Goal: Task Accomplishment & Management: Use online tool/utility

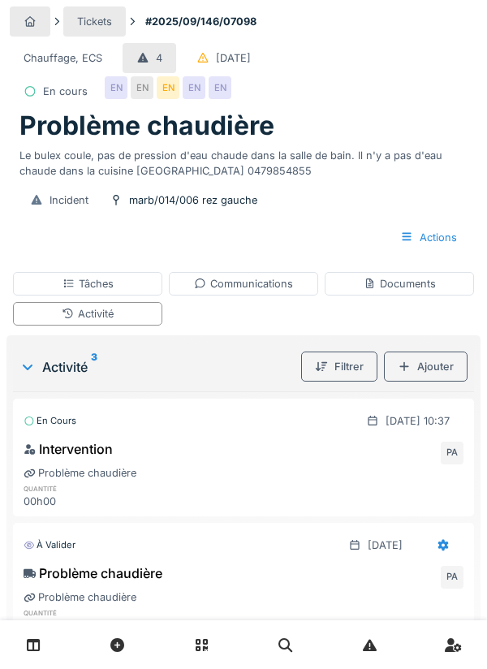
click at [263, 286] on div "Communications" at bounding box center [243, 283] width 99 height 15
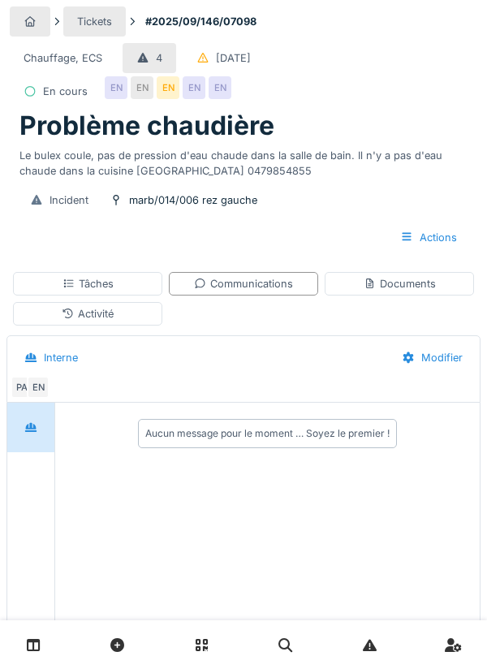
click at [416, 281] on div "Documents" at bounding box center [400, 283] width 72 height 15
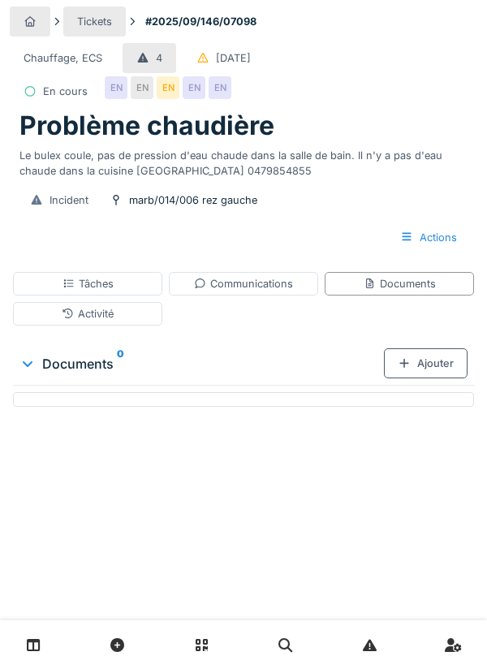
click at [436, 362] on div "Ajouter" at bounding box center [426, 363] width 84 height 30
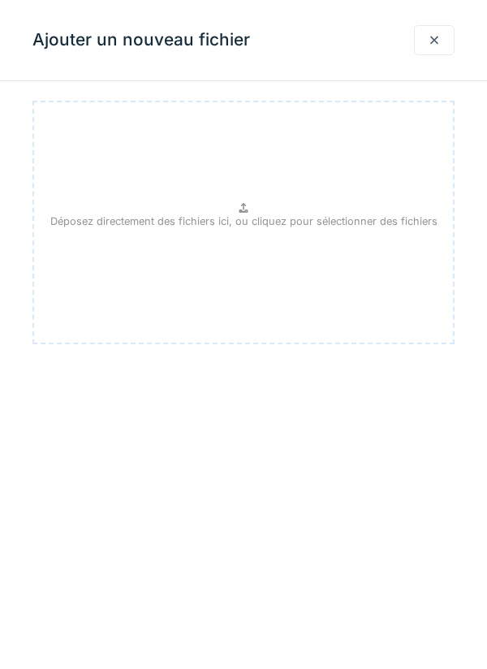
click at [257, 213] on p "Déposez directement des fichiers ici, ou cliquez pour sélectionner des fichiers" at bounding box center [243, 220] width 387 height 15
type input "**********"
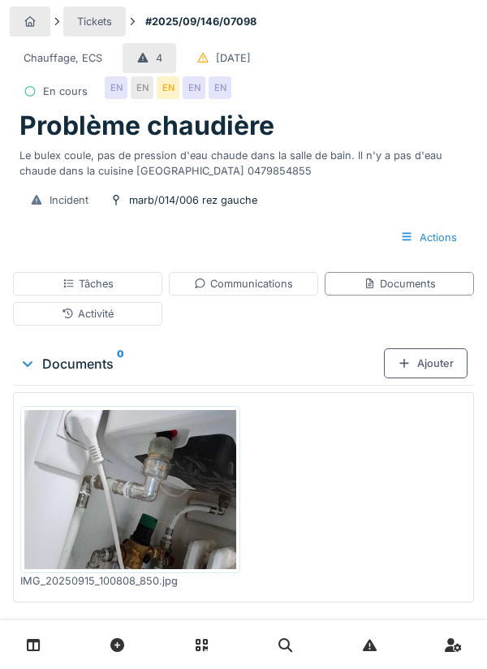
click at [436, 362] on div "Ajouter" at bounding box center [426, 363] width 84 height 30
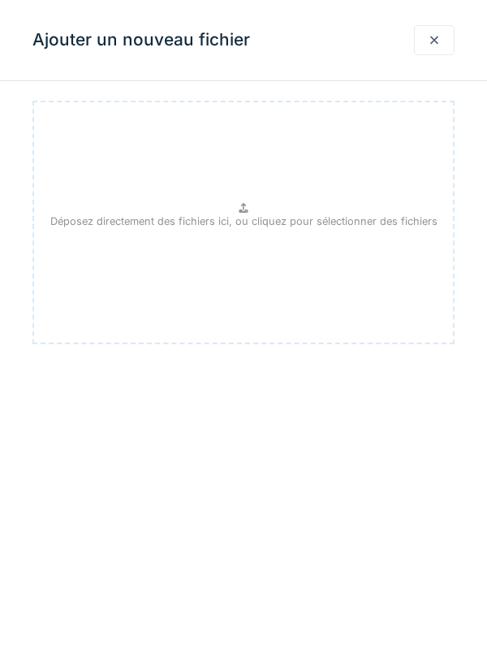
click at [439, 46] on div at bounding box center [434, 39] width 13 height 15
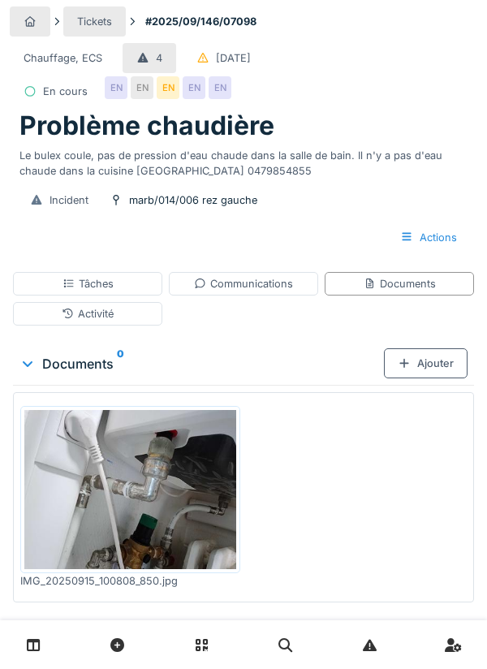
click at [263, 282] on div "Communications" at bounding box center [243, 283] width 99 height 15
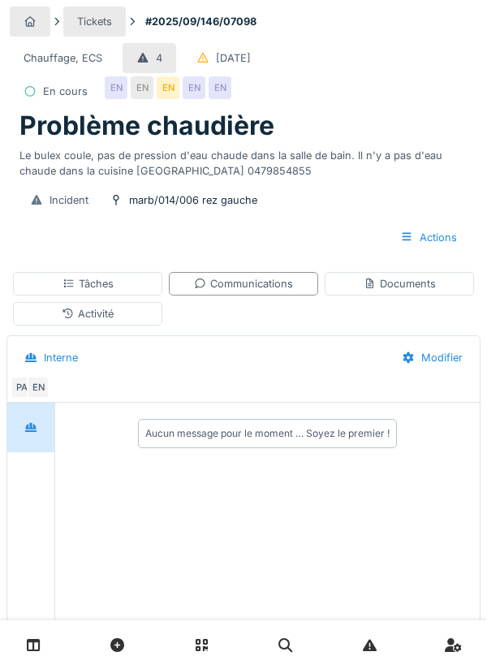
click at [274, 633] on div "Aucun message pour le moment … Soyez le premier !" at bounding box center [267, 526] width 425 height 247
click at [214, 434] on div "Aucun message pour le moment … Soyez le premier !" at bounding box center [267, 433] width 244 height 15
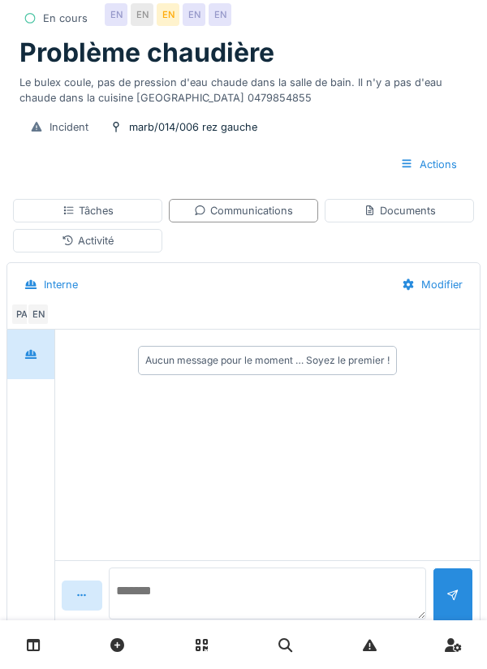
click at [215, 619] on textarea at bounding box center [267, 593] width 317 height 52
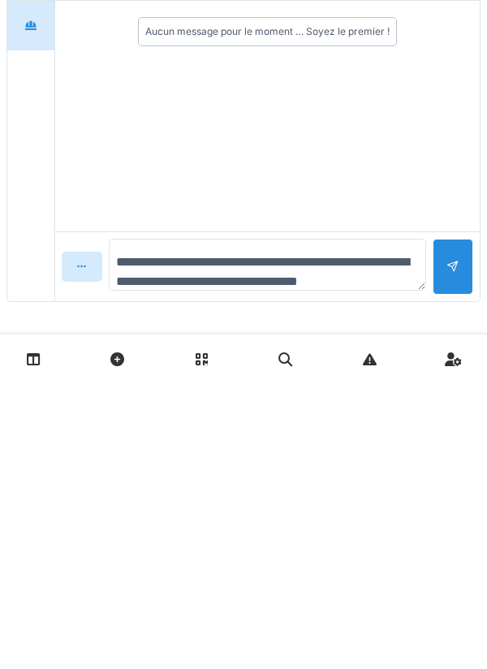
scroll to position [19, 0]
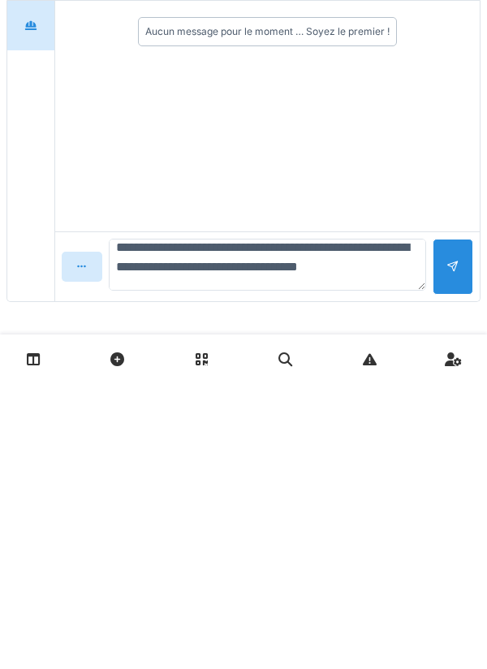
type textarea "**********"
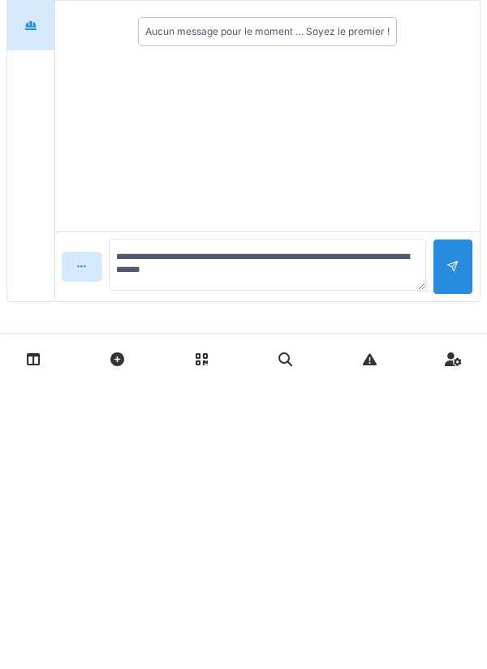
click at [472, 550] on div at bounding box center [453, 552] width 41 height 56
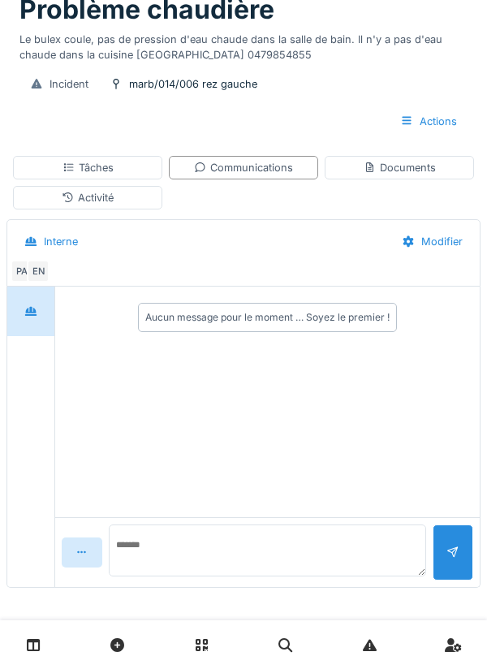
scroll to position [0, 0]
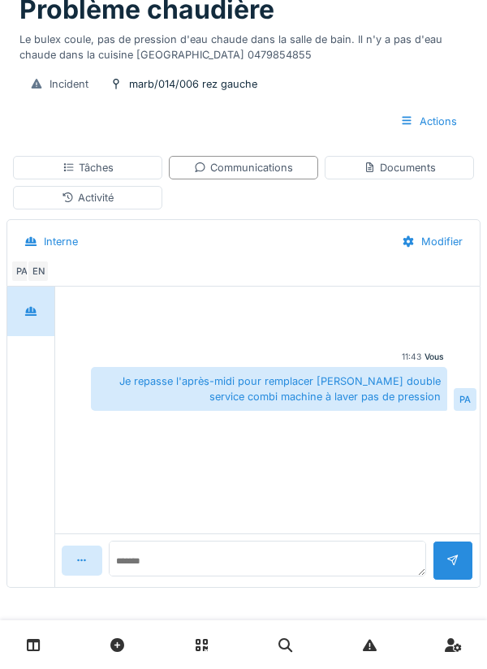
click at [444, 131] on div "Actions" at bounding box center [428, 121] width 84 height 30
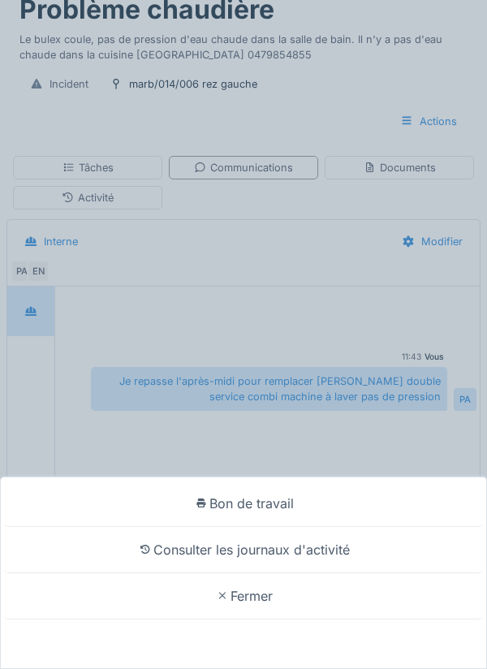
click at [429, 286] on div "Bon de travail Consulter les journaux d'activité Fermer" at bounding box center [243, 334] width 487 height 669
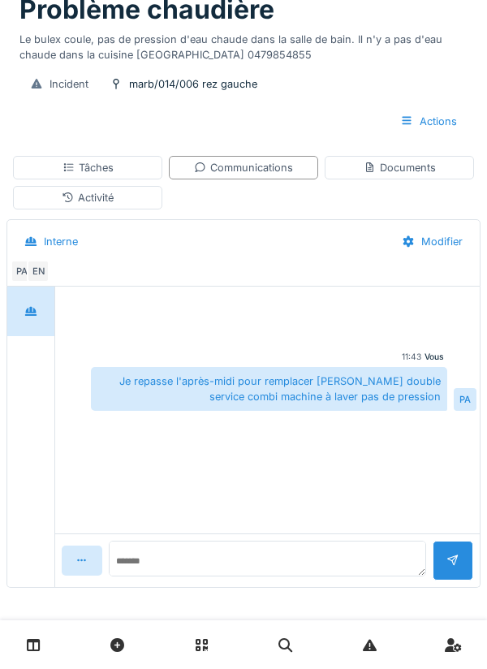
click at [136, 175] on div "Tâches" at bounding box center [87, 168] width 149 height 24
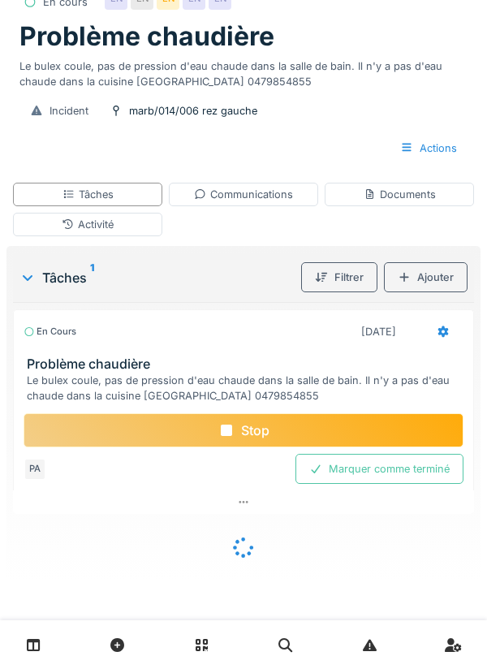
scroll to position [90, 0]
click at [364, 429] on div "Stop" at bounding box center [244, 430] width 440 height 34
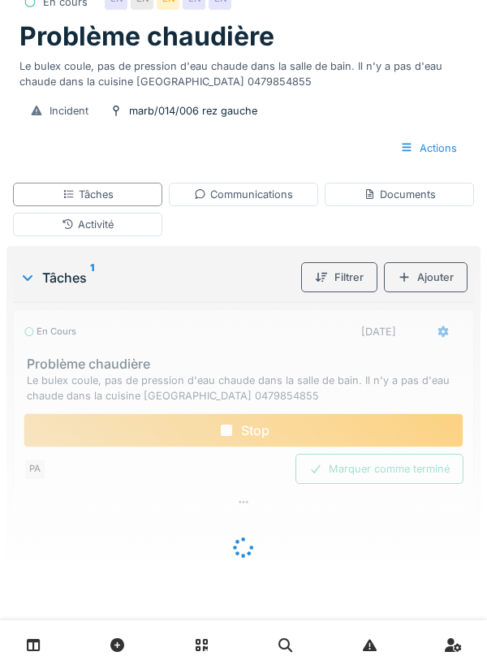
scroll to position [66, 0]
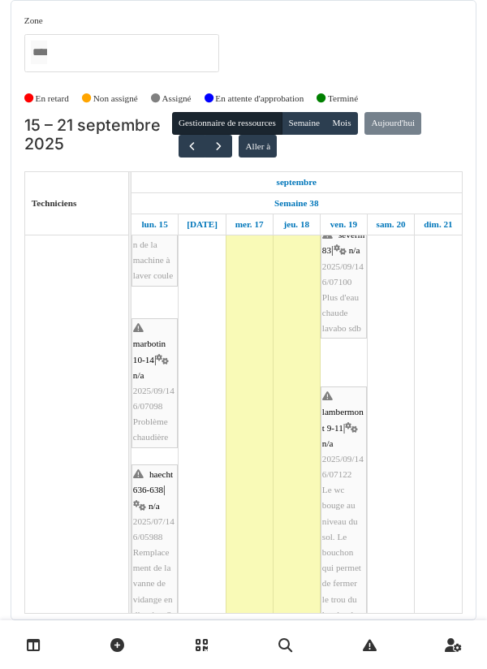
scroll to position [157, 0]
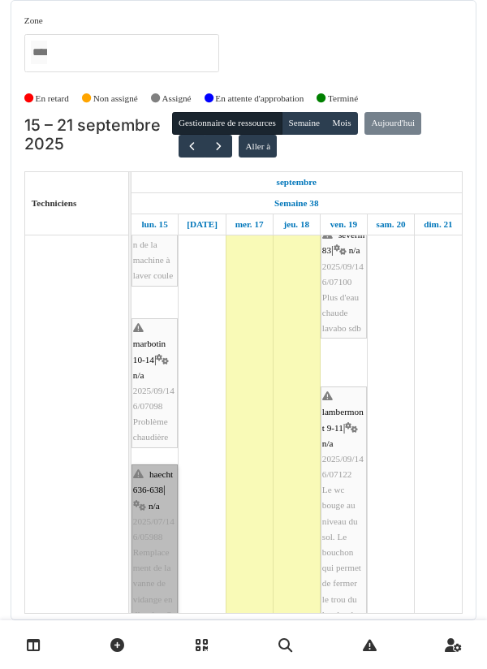
click at [161, 563] on link "haecht 636-638 | n/a 2025/07/146/05988 Remplacement de la vanne de vidange en d…" at bounding box center [155, 552] width 46 height 176
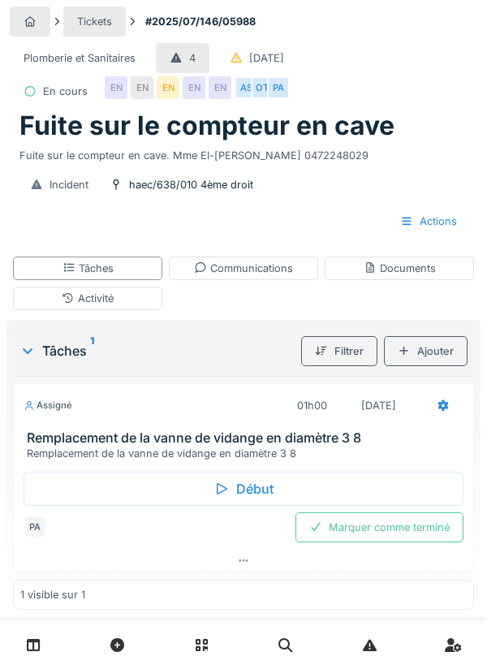
click at [144, 276] on div "Tâches" at bounding box center [87, 269] width 149 height 24
click at [287, 484] on div "Début" at bounding box center [244, 489] width 440 height 34
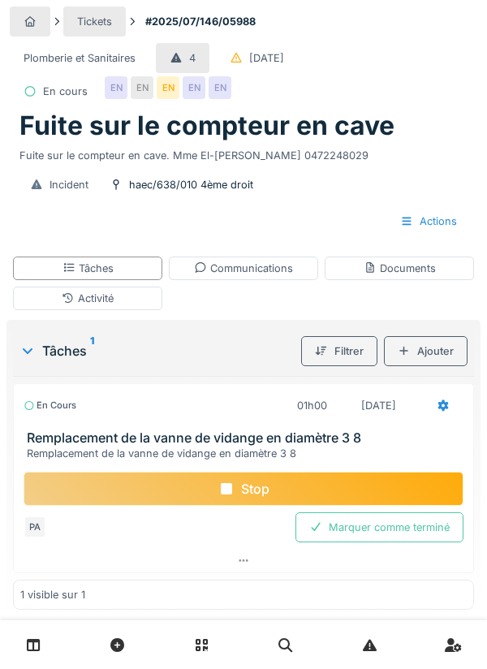
click at [144, 297] on div "Activité" at bounding box center [87, 299] width 149 height 24
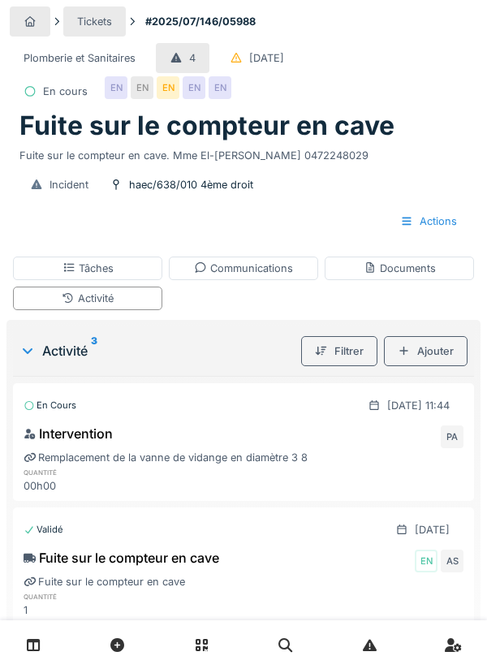
click at [441, 355] on div "Ajouter" at bounding box center [426, 351] width 84 height 30
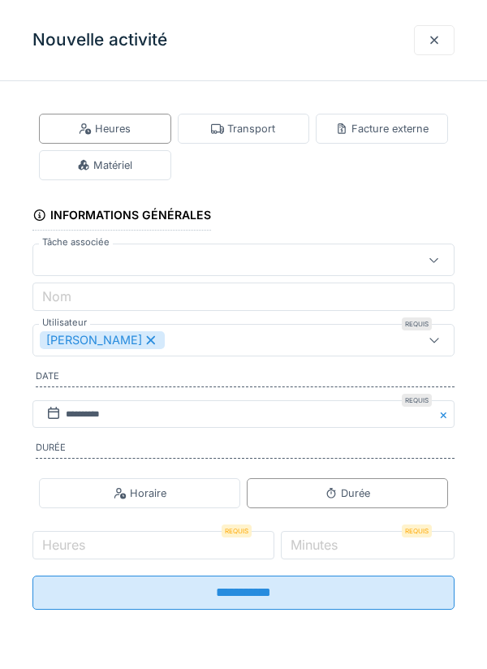
click at [262, 129] on div "Transport" at bounding box center [243, 128] width 64 height 15
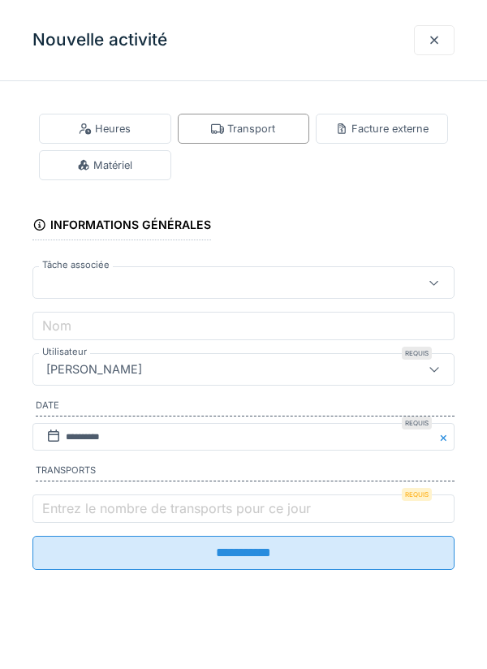
click at [85, 505] on label "Entrez le nombre de transports pour ce jour" at bounding box center [176, 507] width 275 height 19
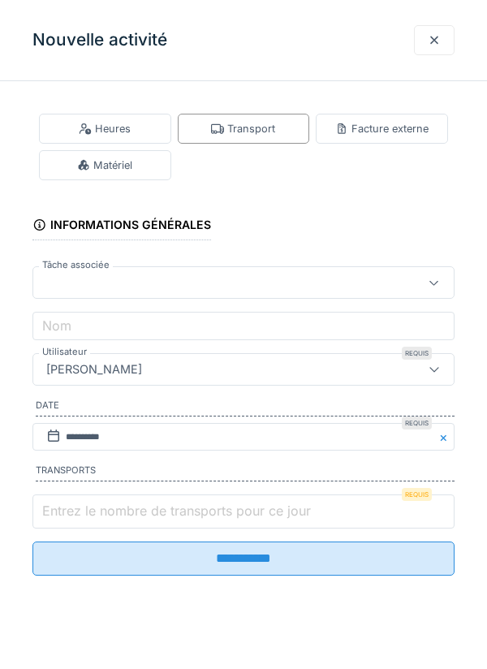
click at [85, 505] on input "Entrez le nombre de transports pour ce jour" at bounding box center [243, 511] width 422 height 34
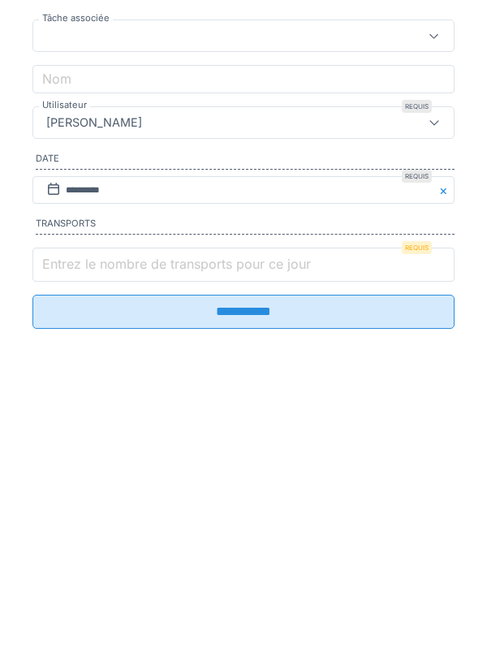
scroll to position [58, 0]
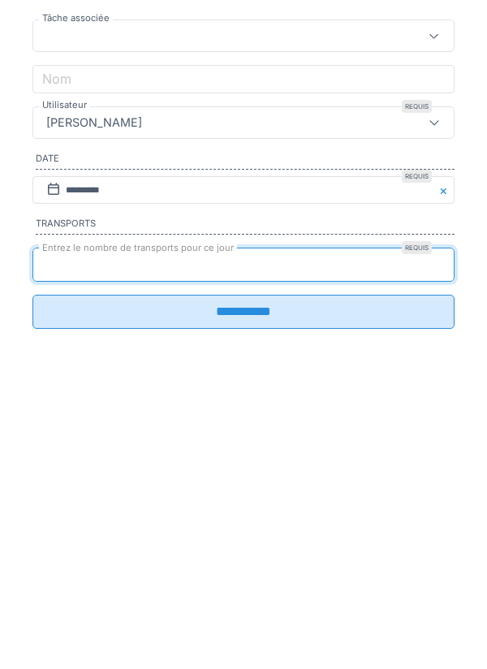
type input "*"
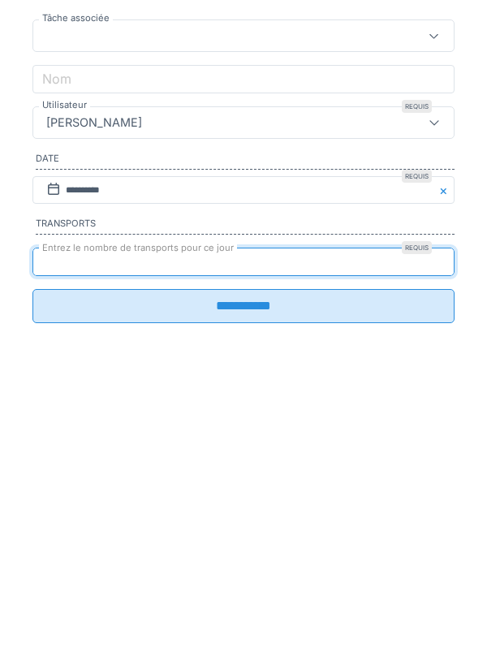
click at [257, 565] on input "**********" at bounding box center [243, 553] width 422 height 34
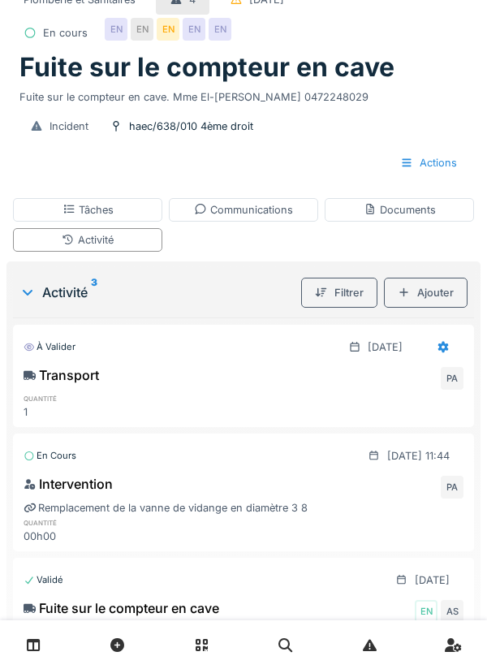
click at [477, 337] on div "Activité 3 Filtrer Ajouter À valider 15/09/2025 Transport PA quantité 1 En cour…" at bounding box center [243, 540] width 474 height 558
click at [340, 124] on div "Incident haec/638/010 4ème droit" at bounding box center [243, 126] width 455 height 30
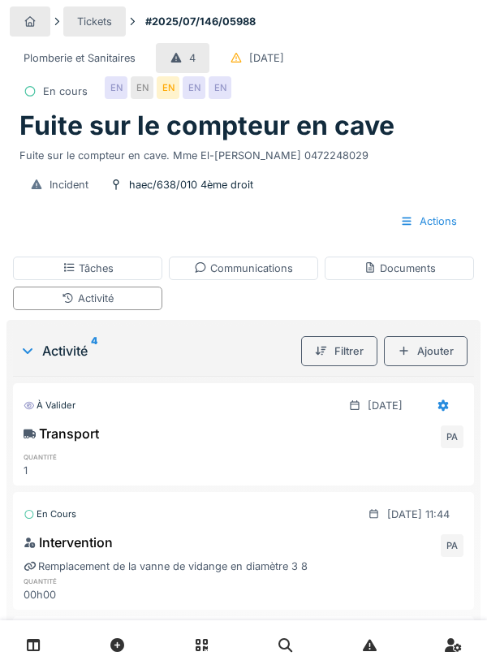
scroll to position [24, 0]
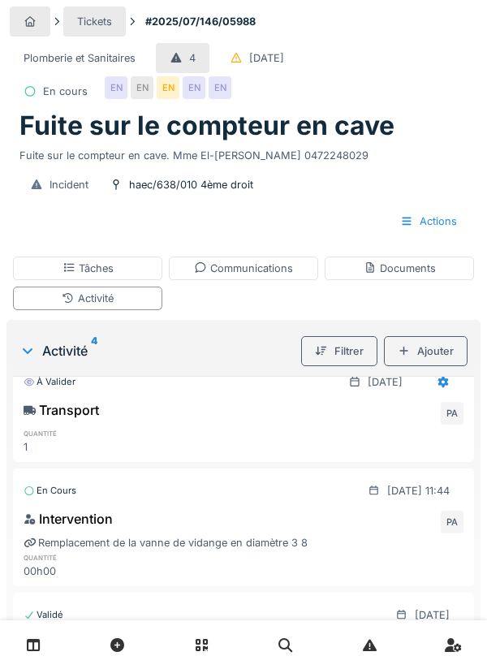
click at [261, 267] on div "Communications" at bounding box center [243, 268] width 99 height 15
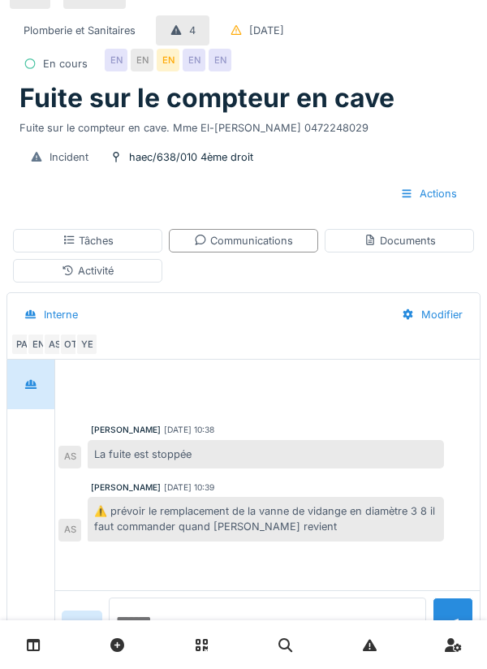
click at [330, 649] on textarea at bounding box center [267, 623] width 317 height 52
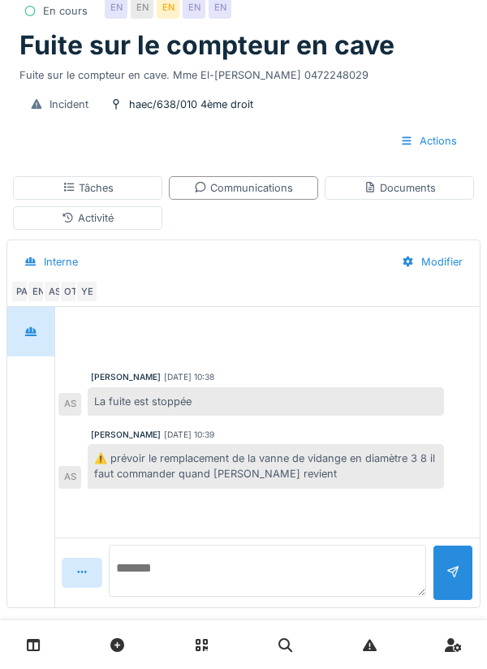
scroll to position [101, 0]
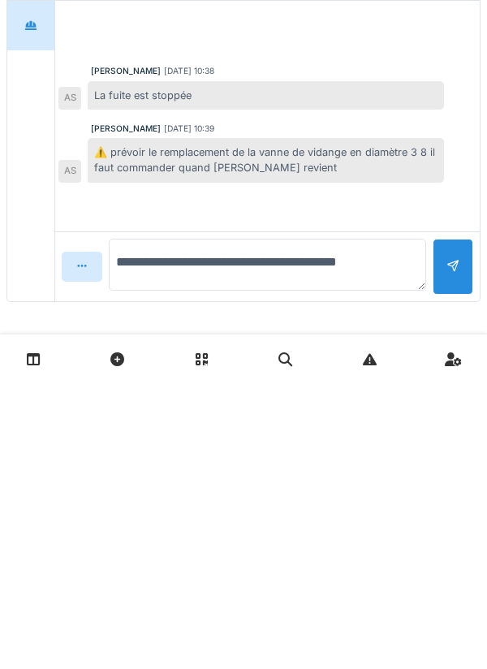
type textarea "**********"
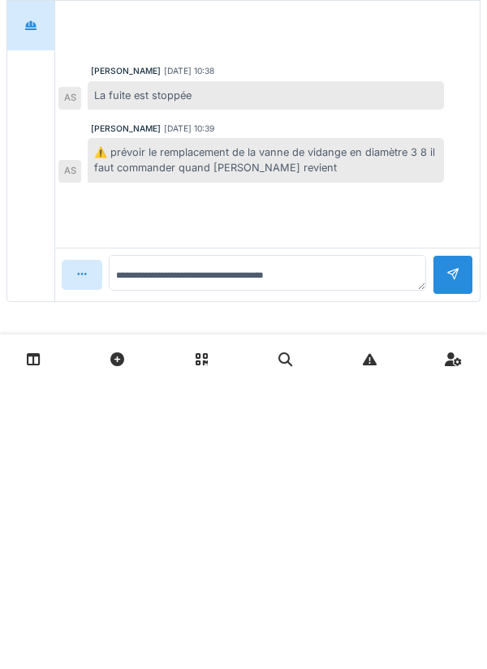
click at [463, 556] on div at bounding box center [453, 561] width 41 height 40
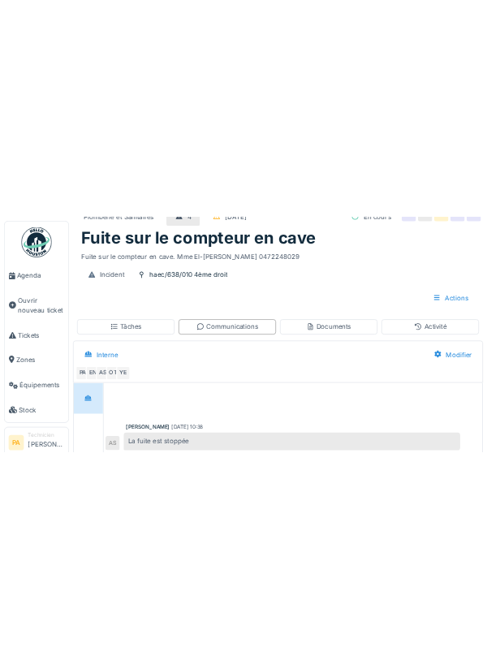
scroll to position [68, 0]
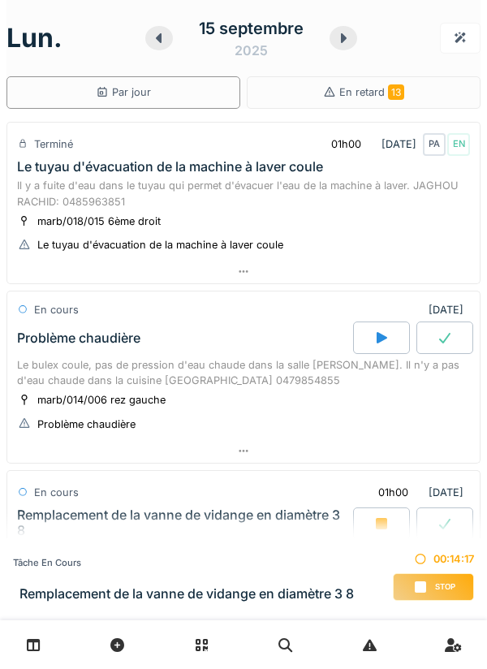
click at [15, 558] on div "Tâche en cours" at bounding box center [183, 563] width 341 height 14
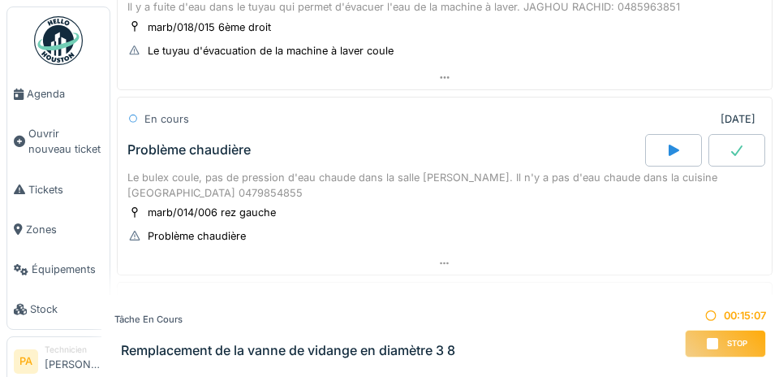
scroll to position [80, 0]
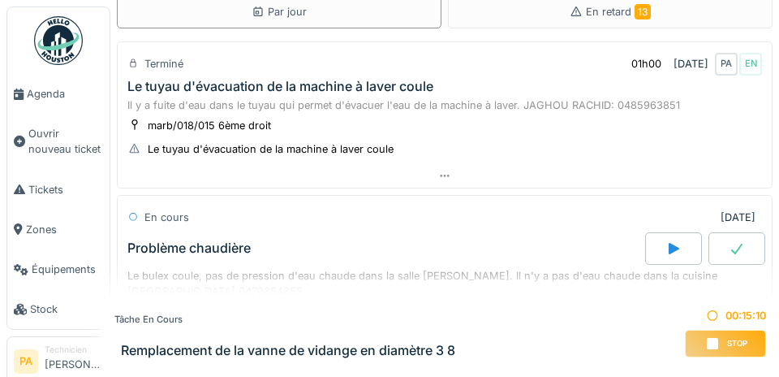
click at [57, 93] on span "Agenda" at bounding box center [65, 93] width 76 height 15
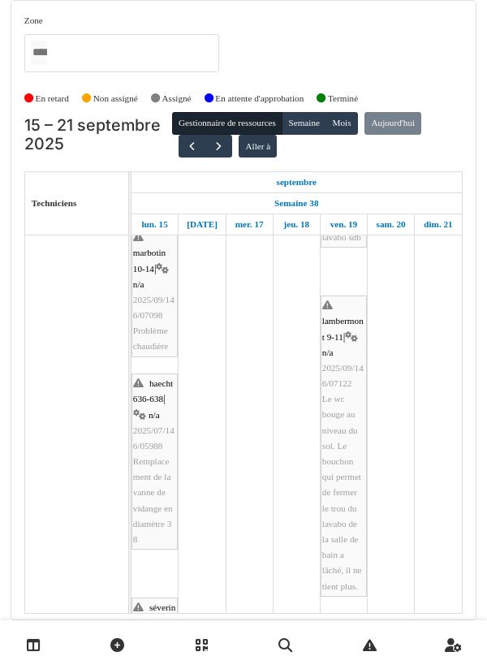
scroll to position [248, 0]
click at [159, 376] on span "2025/07/146/05988" at bounding box center [153, 437] width 41 height 25
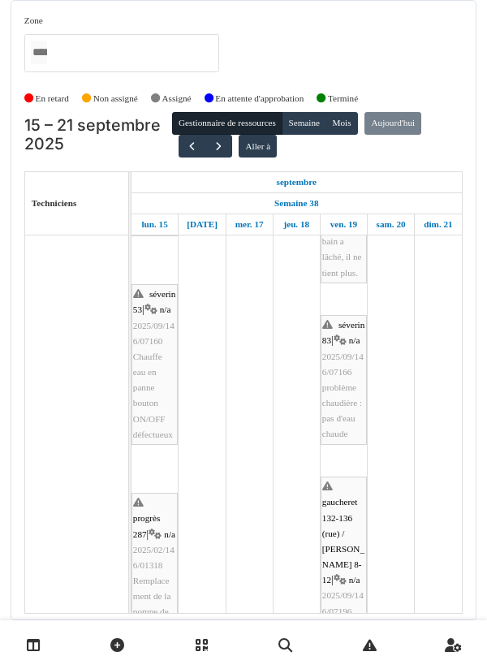
scroll to position [561, 0]
click at [166, 367] on div "séverin 53 | n/a 2025/09/146/07160 Chauffe eau en panne bouton ON/OFF défectueux" at bounding box center [154, 365] width 43 height 156
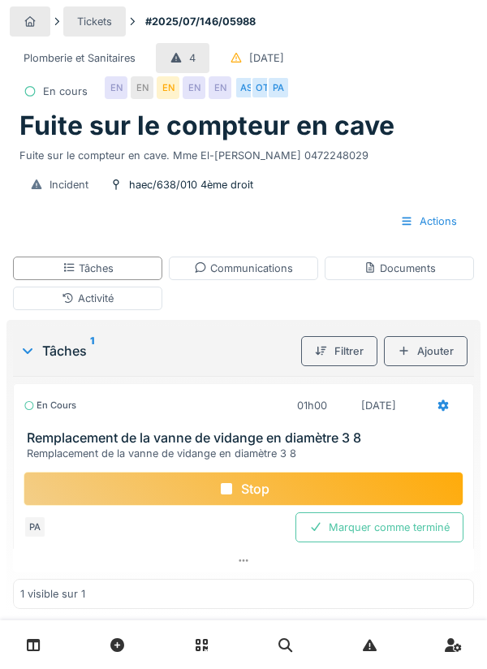
click at [266, 484] on div "Stop" at bounding box center [244, 489] width 440 height 34
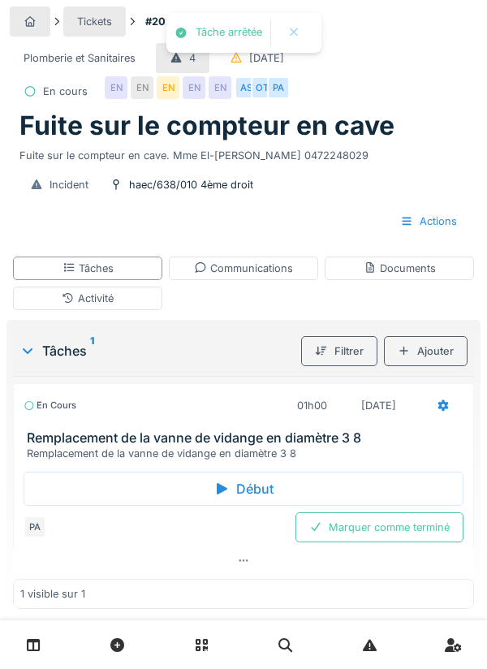
click at [408, 520] on div "Marquer comme terminé" at bounding box center [379, 527] width 168 height 30
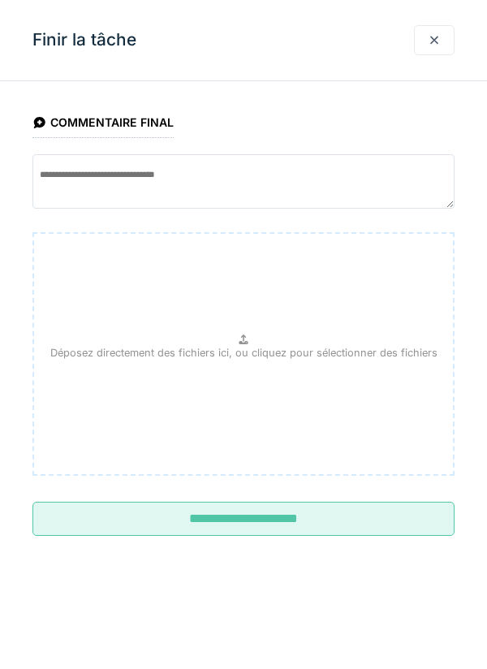
click at [386, 519] on input "**********" at bounding box center [243, 519] width 422 height 34
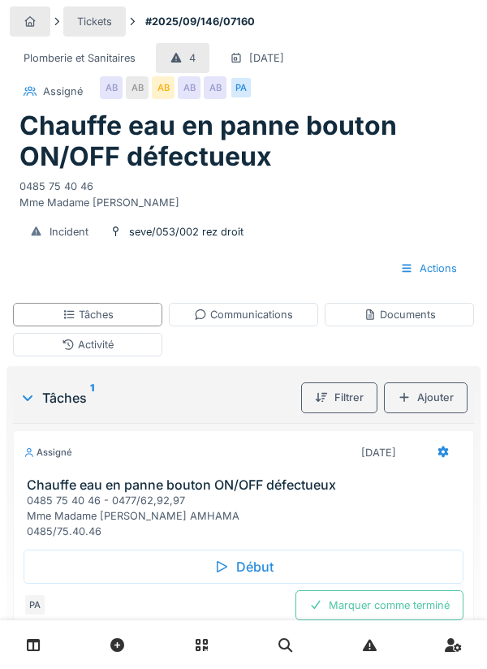
click at [255, 567] on div "Début" at bounding box center [244, 567] width 440 height 34
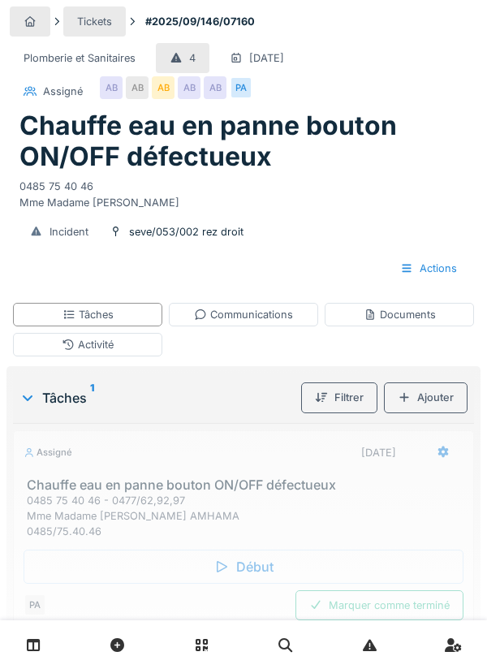
click at [126, 344] on div "Activité" at bounding box center [87, 345] width 149 height 24
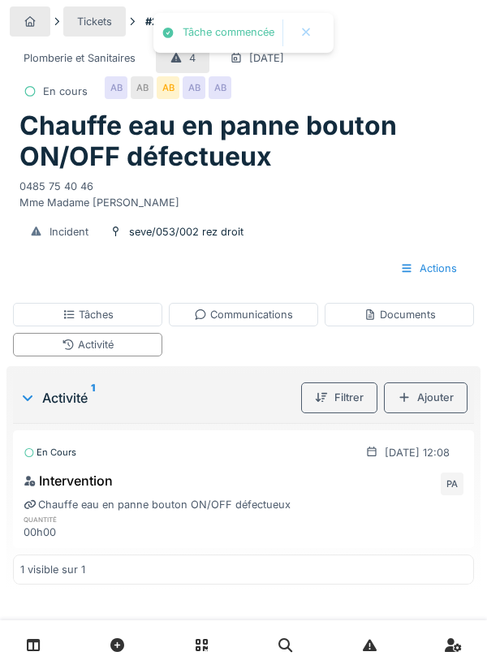
click at [444, 395] on div "Ajouter" at bounding box center [426, 397] width 84 height 30
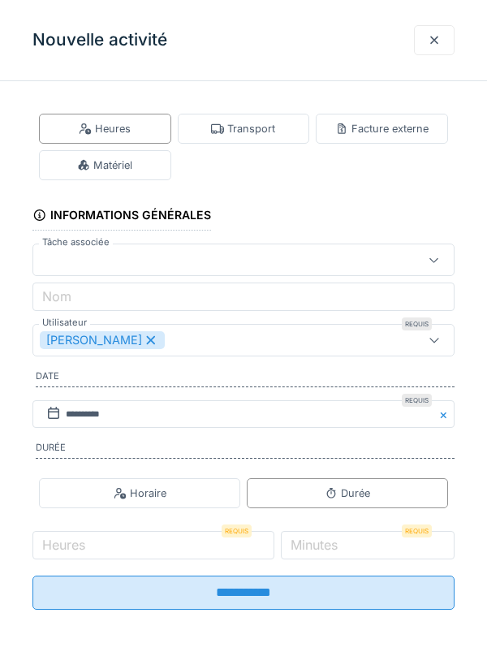
click at [265, 131] on div "Transport" at bounding box center [243, 128] width 64 height 15
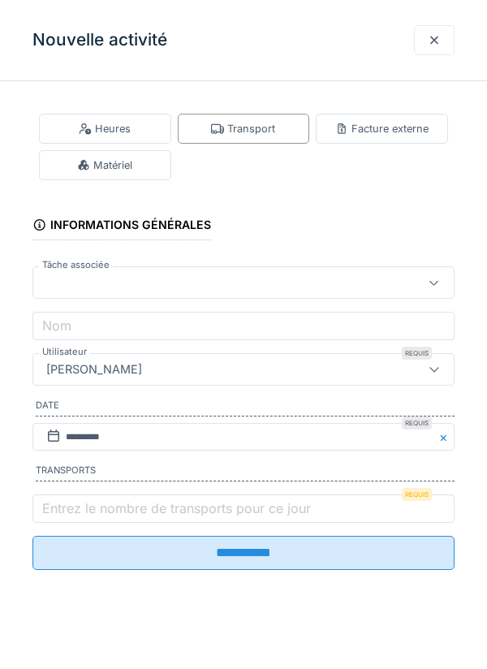
click at [102, 509] on label "Entrez le nombre de transports pour ce jour" at bounding box center [176, 507] width 275 height 19
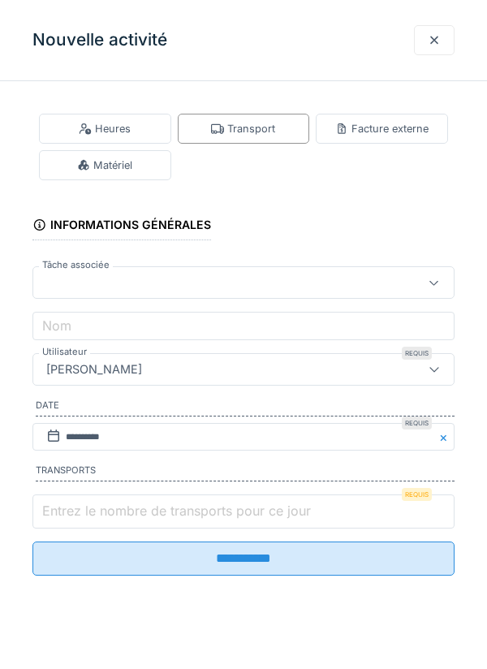
click at [102, 509] on input "Entrez le nombre de transports pour ce jour" at bounding box center [243, 511] width 422 height 34
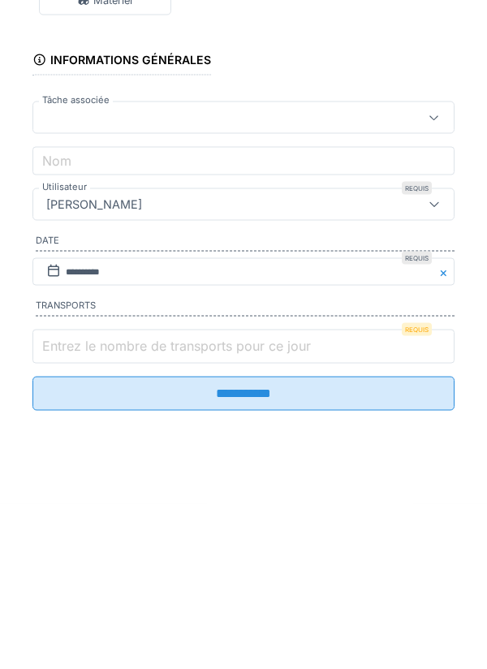
scroll to position [10, 0]
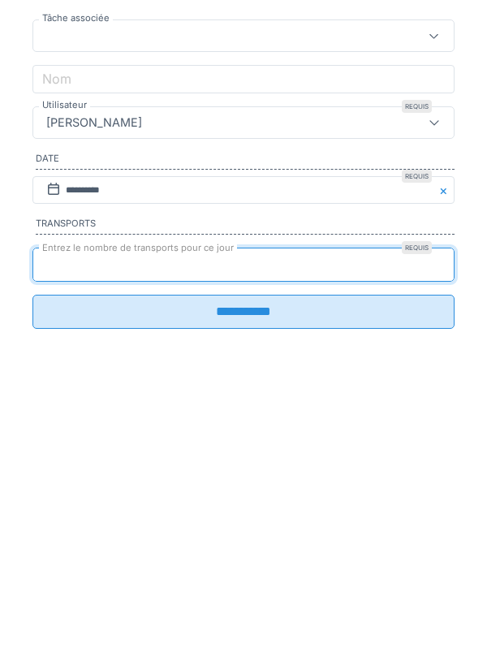
type input "*"
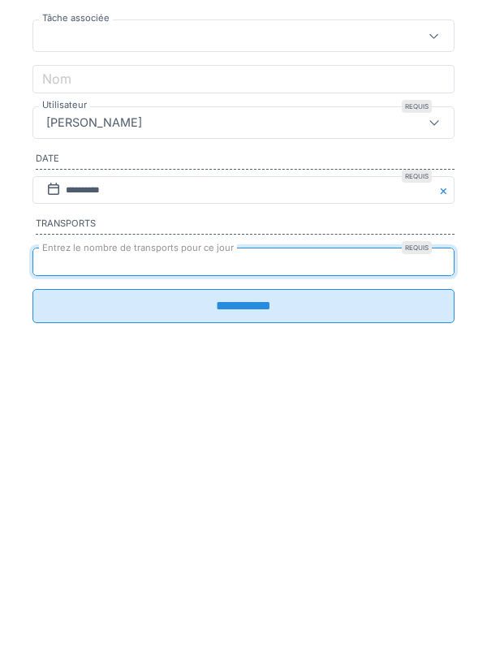
click at [252, 557] on input "**********" at bounding box center [243, 553] width 422 height 34
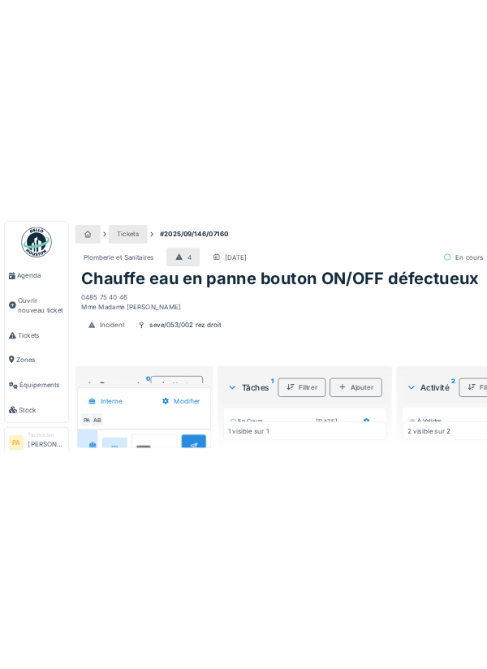
scroll to position [7, 0]
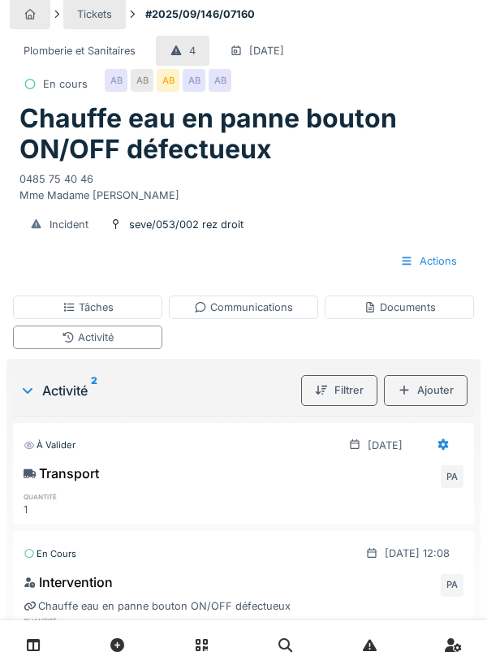
click at [466, 377] on div "Ajouter" at bounding box center [426, 390] width 84 height 30
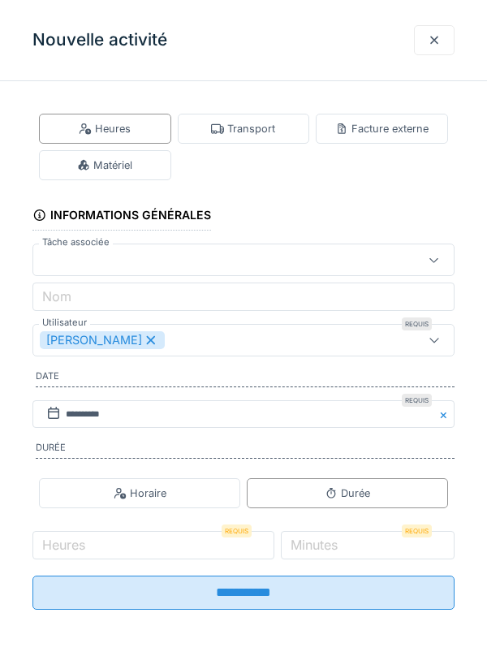
click at [437, 43] on div at bounding box center [434, 39] width 13 height 15
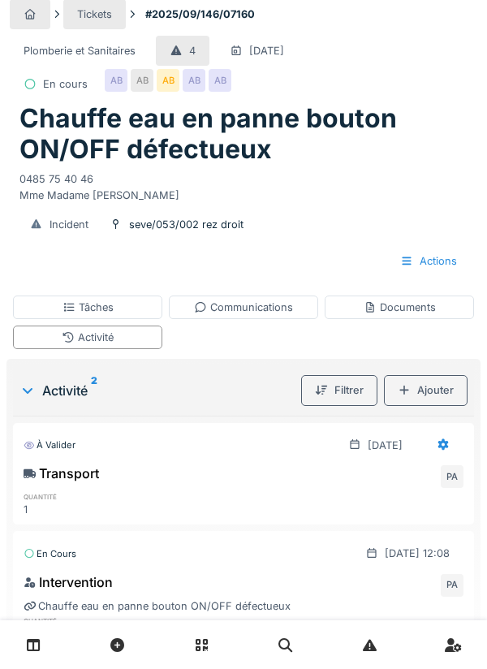
click at [408, 316] on div "Documents" at bounding box center [399, 307] width 149 height 24
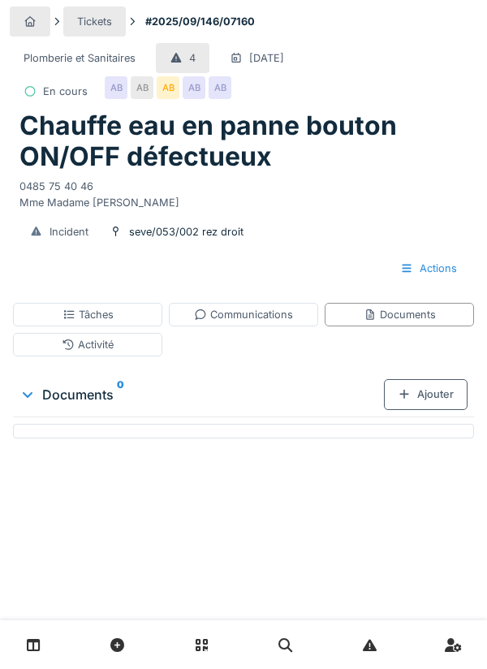
scroll to position [0, 0]
click at [425, 408] on div "Ajouter" at bounding box center [426, 394] width 84 height 30
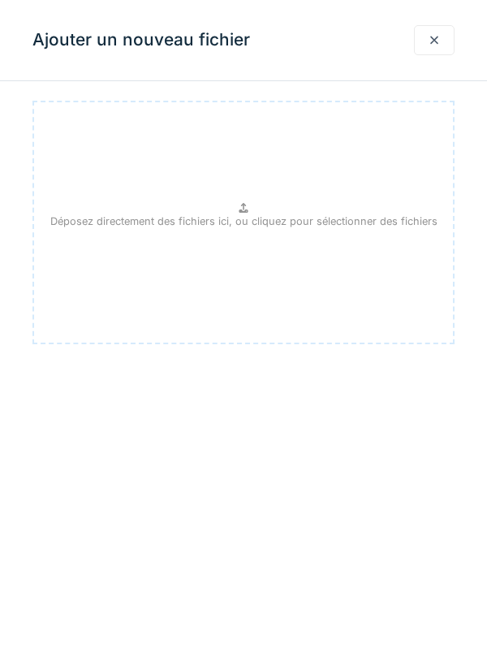
click at [327, 242] on div "Déposez directement des fichiers ici, ou cliquez pour sélectionner des fichiers" at bounding box center [243, 223] width 422 height 244
type input "**********"
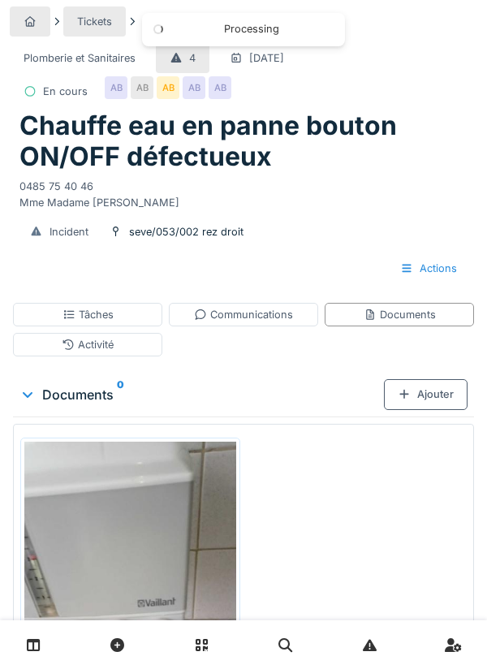
click at [269, 316] on div "Communications" at bounding box center [243, 314] width 99 height 15
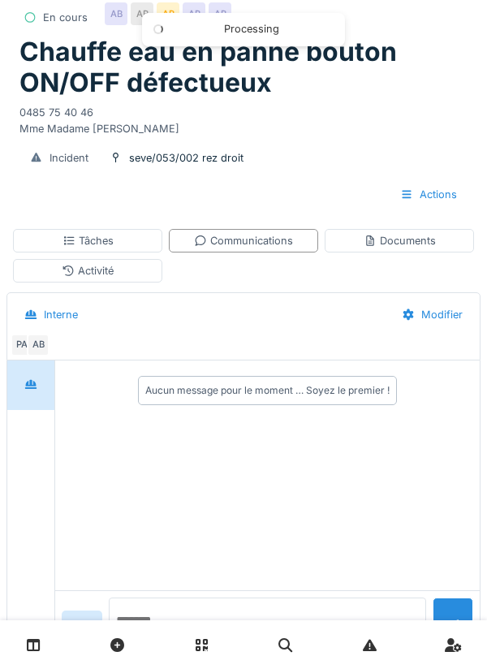
click at [166, 649] on textarea at bounding box center [267, 623] width 317 height 52
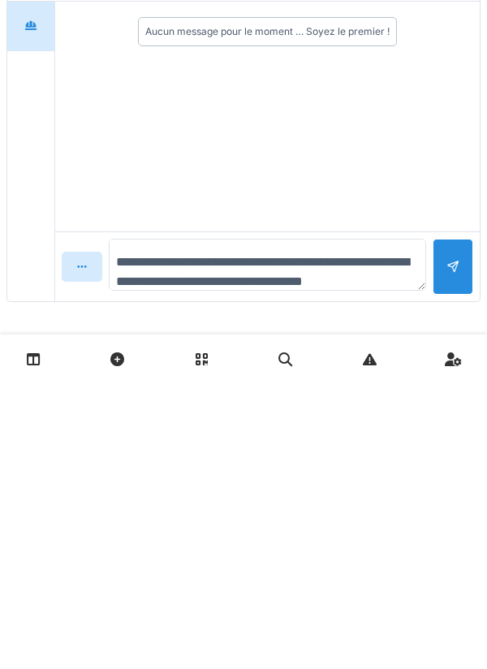
scroll to position [19, 0]
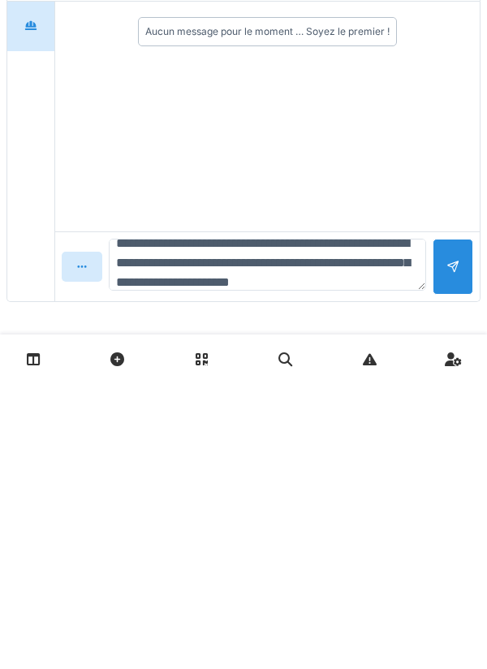
type textarea "**********"
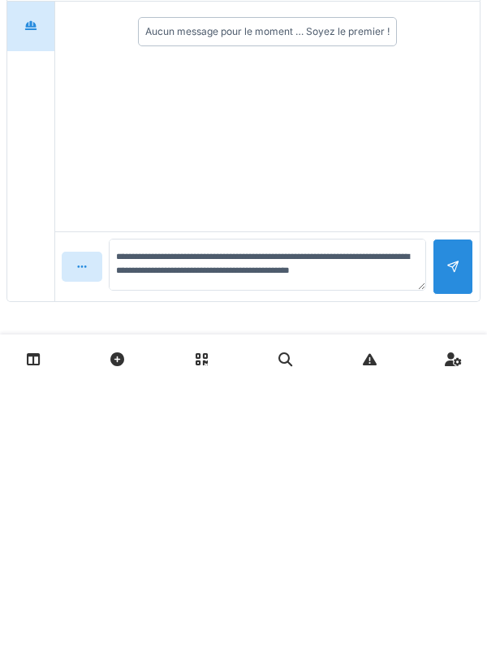
click at [456, 558] on div at bounding box center [452, 552] width 13 height 15
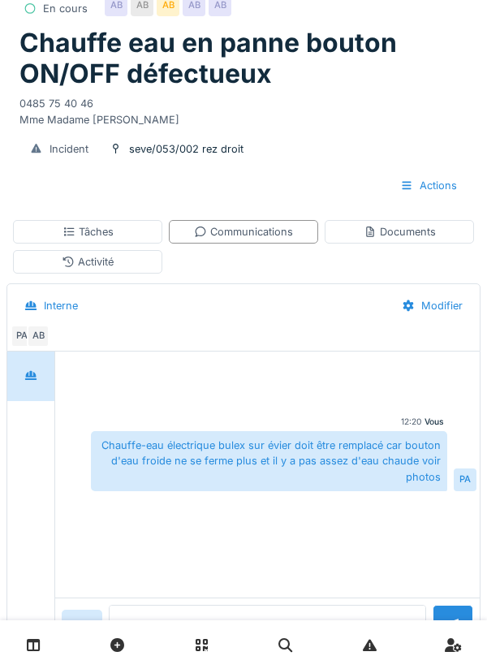
scroll to position [84, 0]
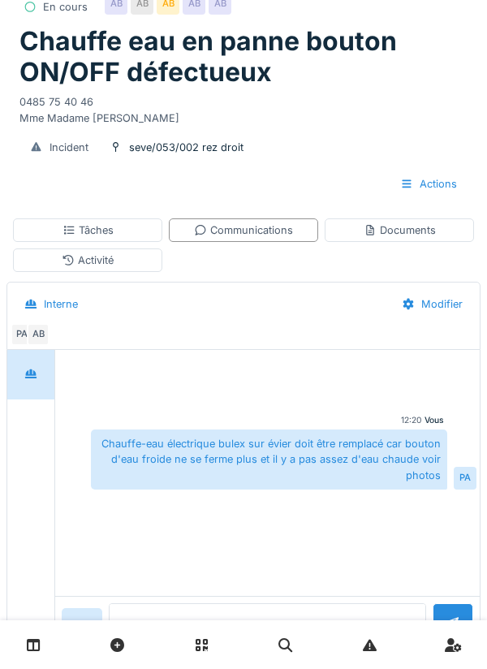
click at [134, 229] on div "Tâches" at bounding box center [87, 230] width 149 height 24
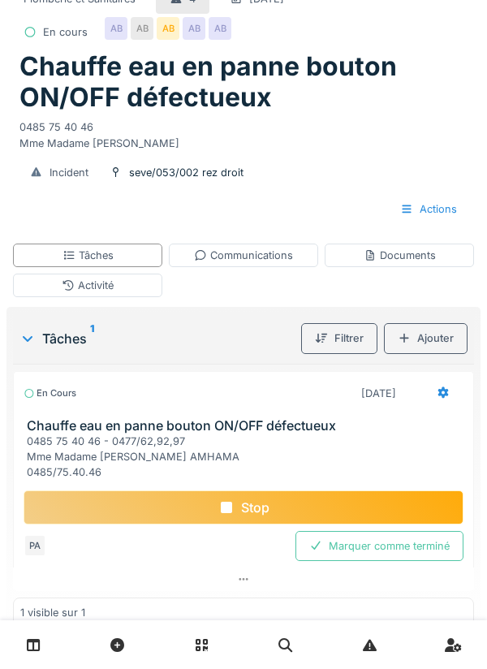
scroll to position [35, 0]
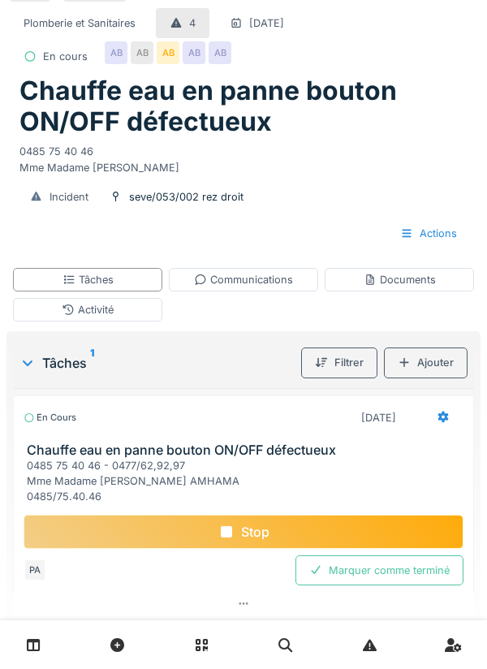
click at [266, 526] on div "Stop" at bounding box center [244, 532] width 440 height 34
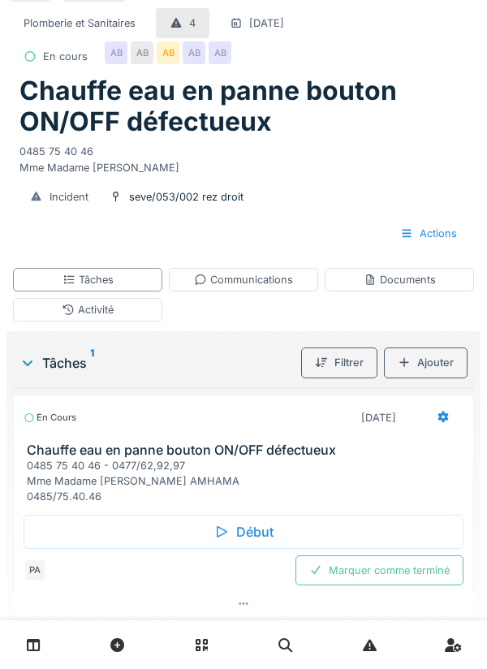
scroll to position [34, 0]
